Goal: Check status: Check status

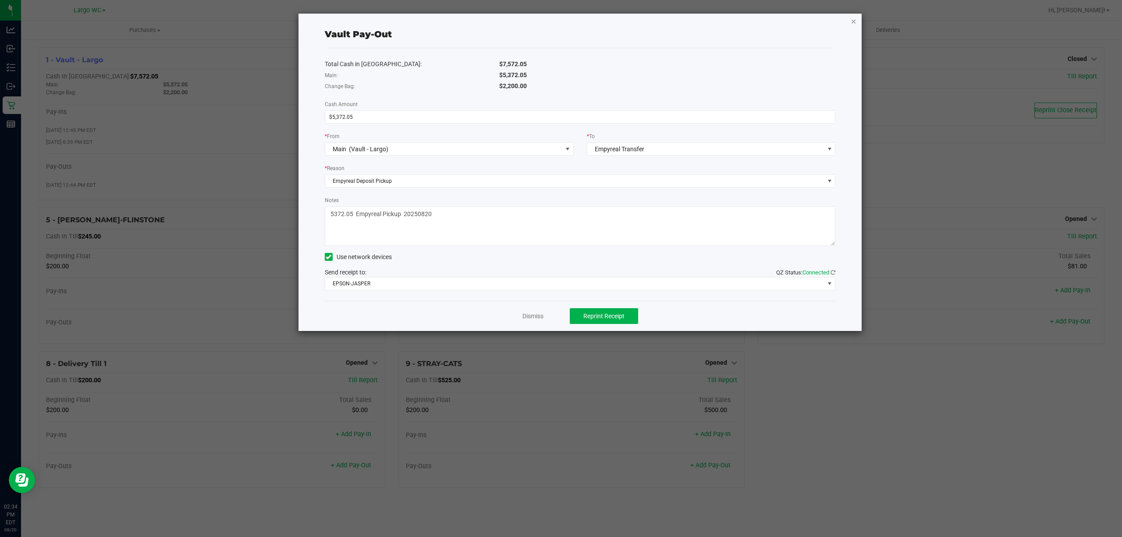
click at [852, 21] on icon "button" at bounding box center [854, 21] width 6 height 11
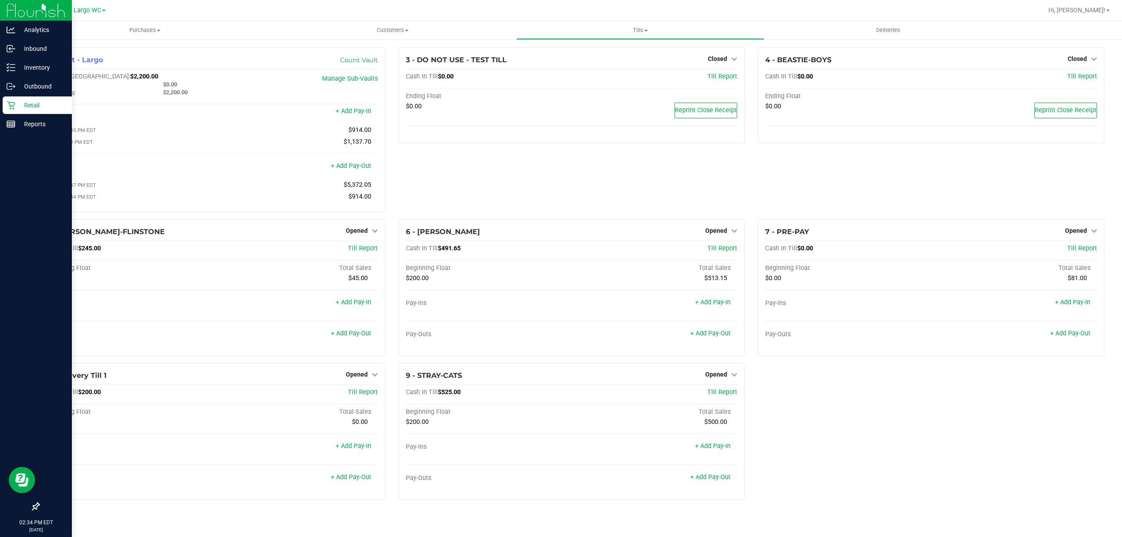
click at [14, 107] on icon at bounding box center [11, 105] width 9 height 9
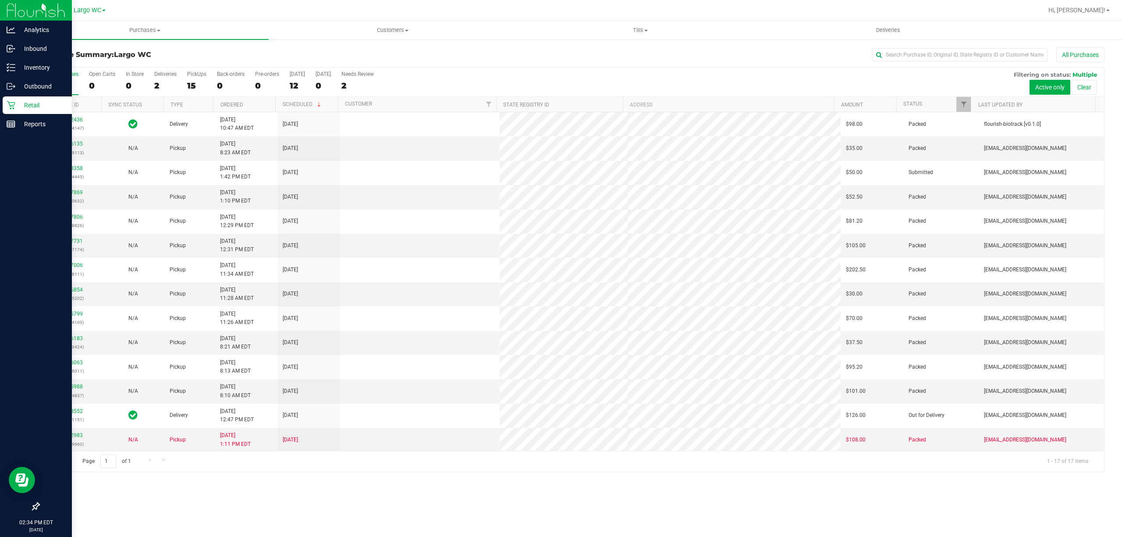
click at [194, 75] on div "PickUps" at bounding box center [196, 74] width 19 height 6
click at [0, 0] on input "PickUps 15" at bounding box center [0, 0] width 0 height 0
click at [194, 75] on div "PickUps" at bounding box center [196, 74] width 19 height 6
click at [0, 0] on input "PickUps 15" at bounding box center [0, 0] width 0 height 0
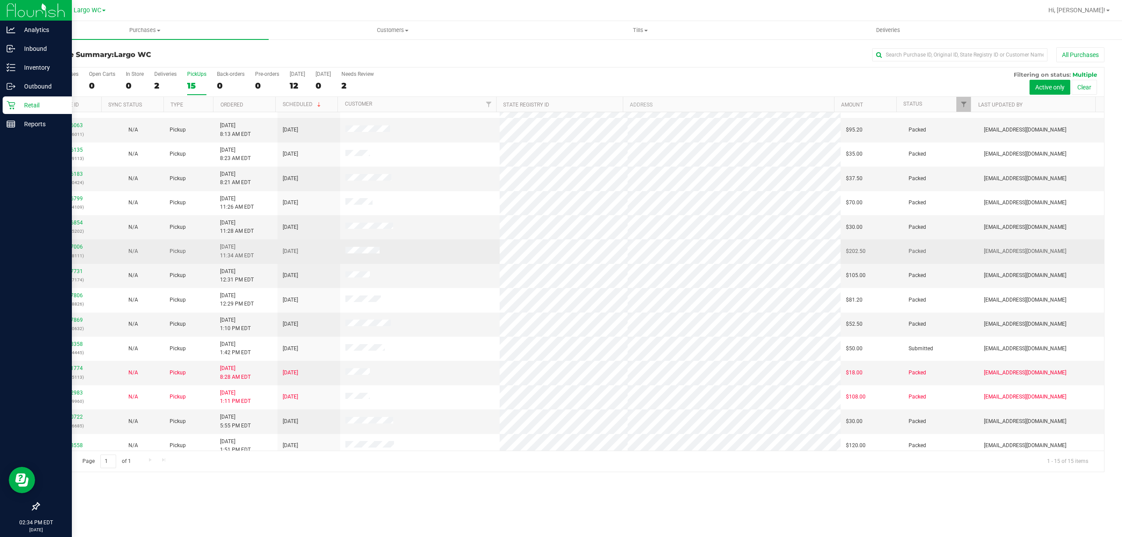
scroll to position [27, 0]
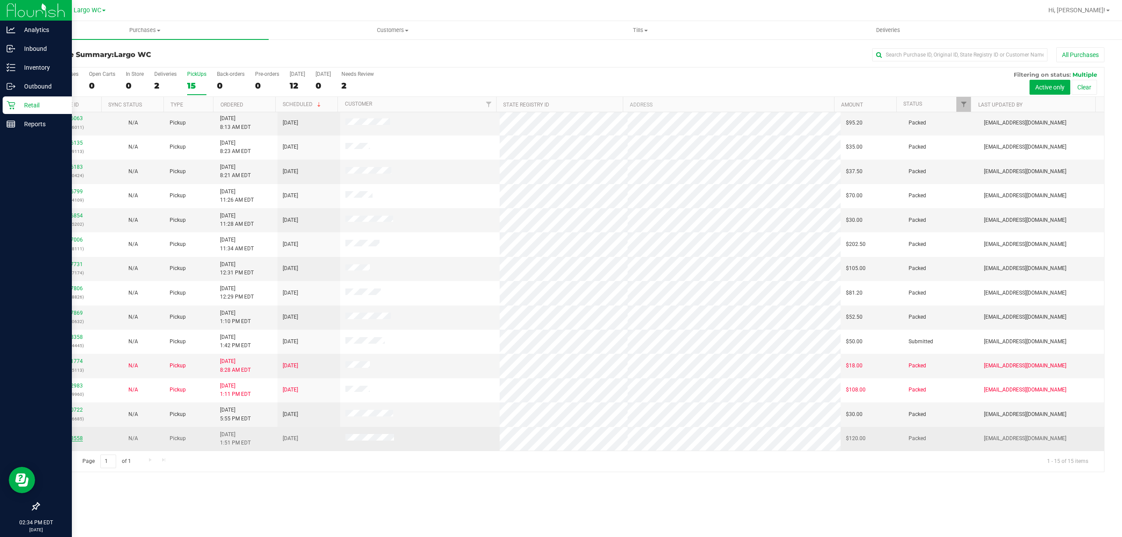
click at [71, 438] on link "11808558" at bounding box center [70, 438] width 25 height 6
